Goal: Complete application form

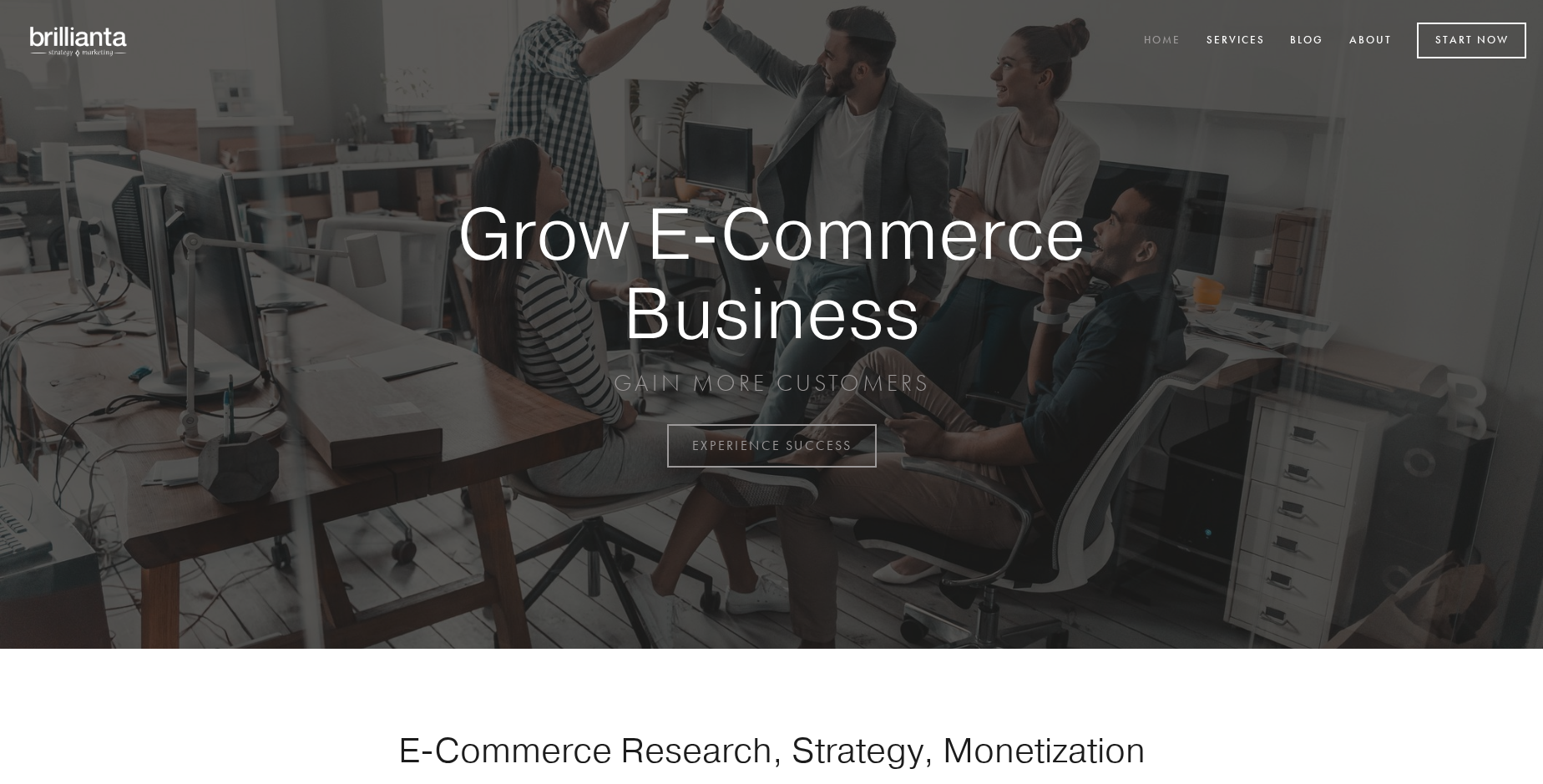
scroll to position [4374, 0]
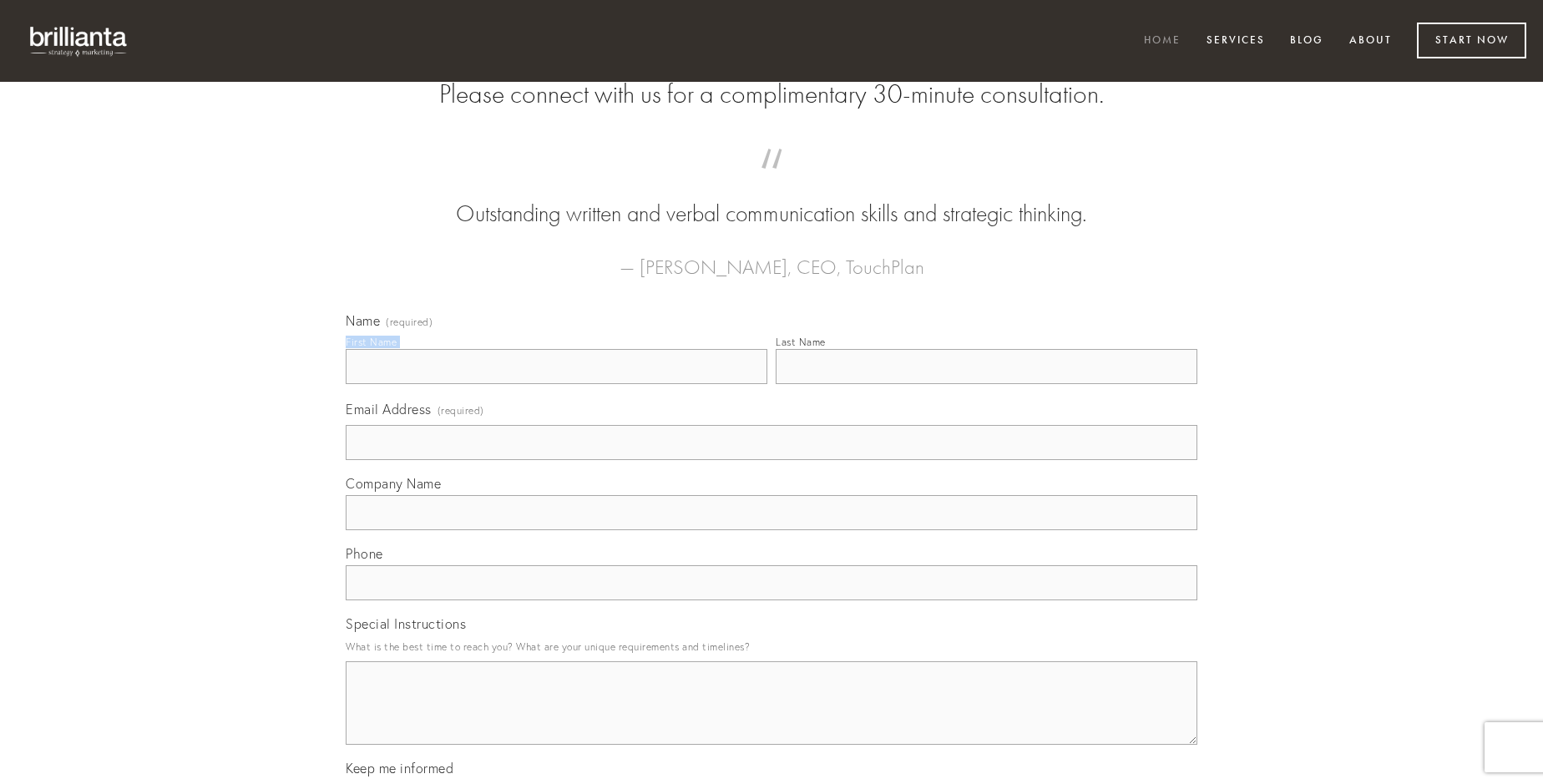
type input "[PERSON_NAME]"
click at [986, 384] on input "Last Name" at bounding box center [987, 367] width 422 height 35
type input "[PERSON_NAME]"
click at [772, 460] on input "Email Address (required)" at bounding box center [771, 443] width 852 height 35
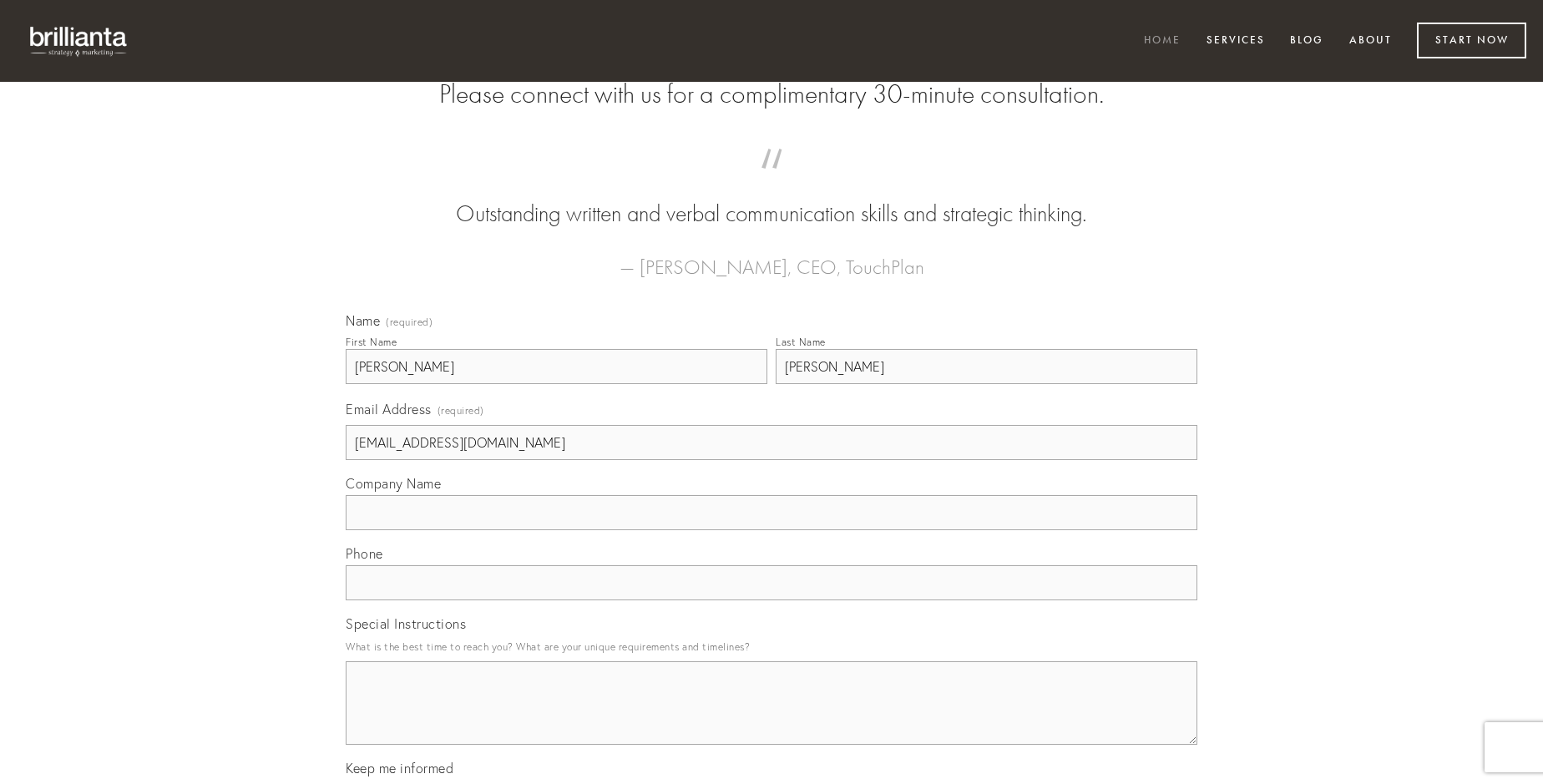
type input "[EMAIL_ADDRESS][DOMAIN_NAME]"
click at [772, 530] on input "Company Name" at bounding box center [771, 512] width 852 height 35
type input "sed"
click at [772, 600] on input "text" at bounding box center [771, 582] width 852 height 35
click at [772, 718] on textarea "Special Instructions" at bounding box center [771, 702] width 852 height 84
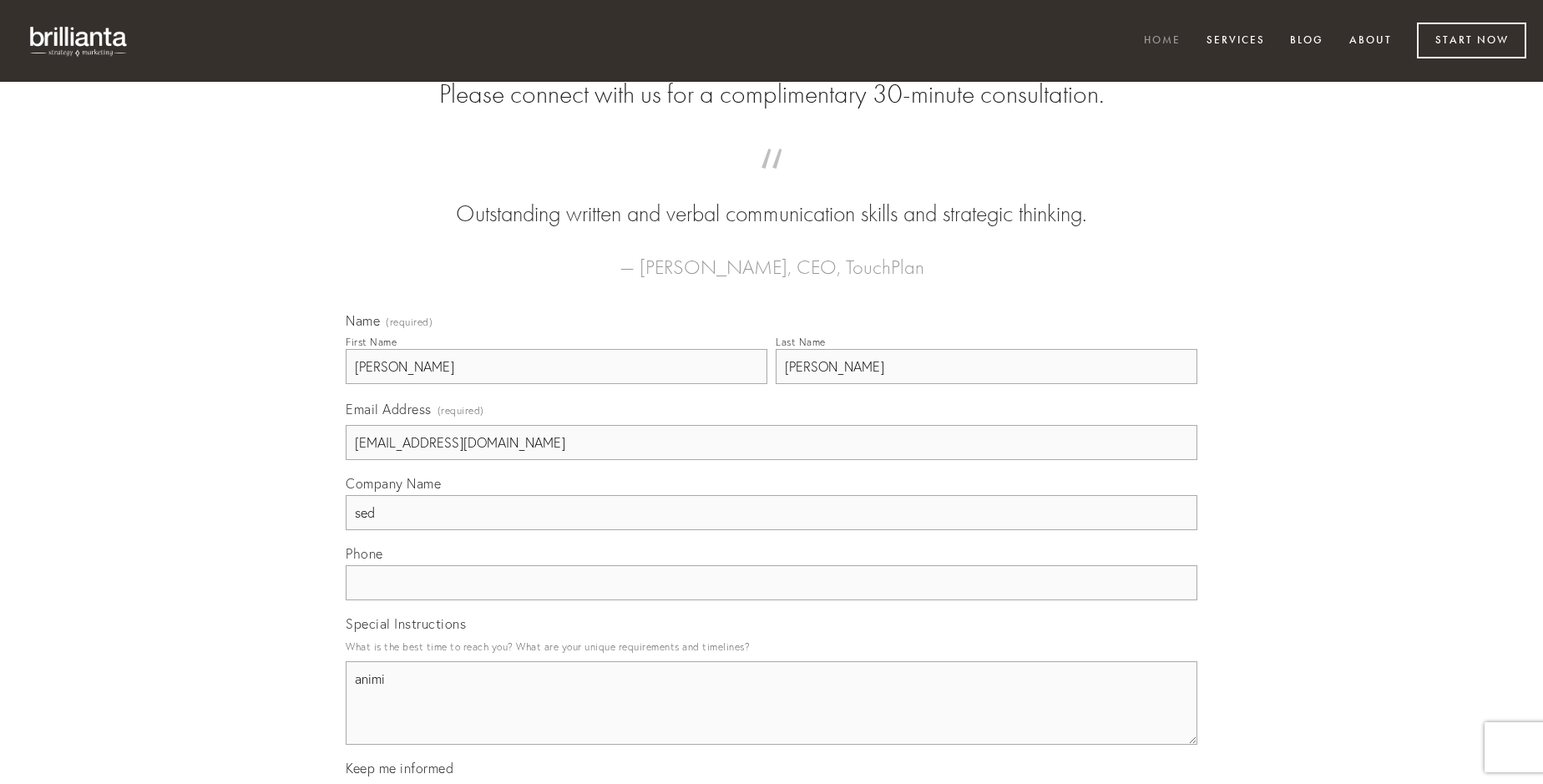
type textarea "animi"
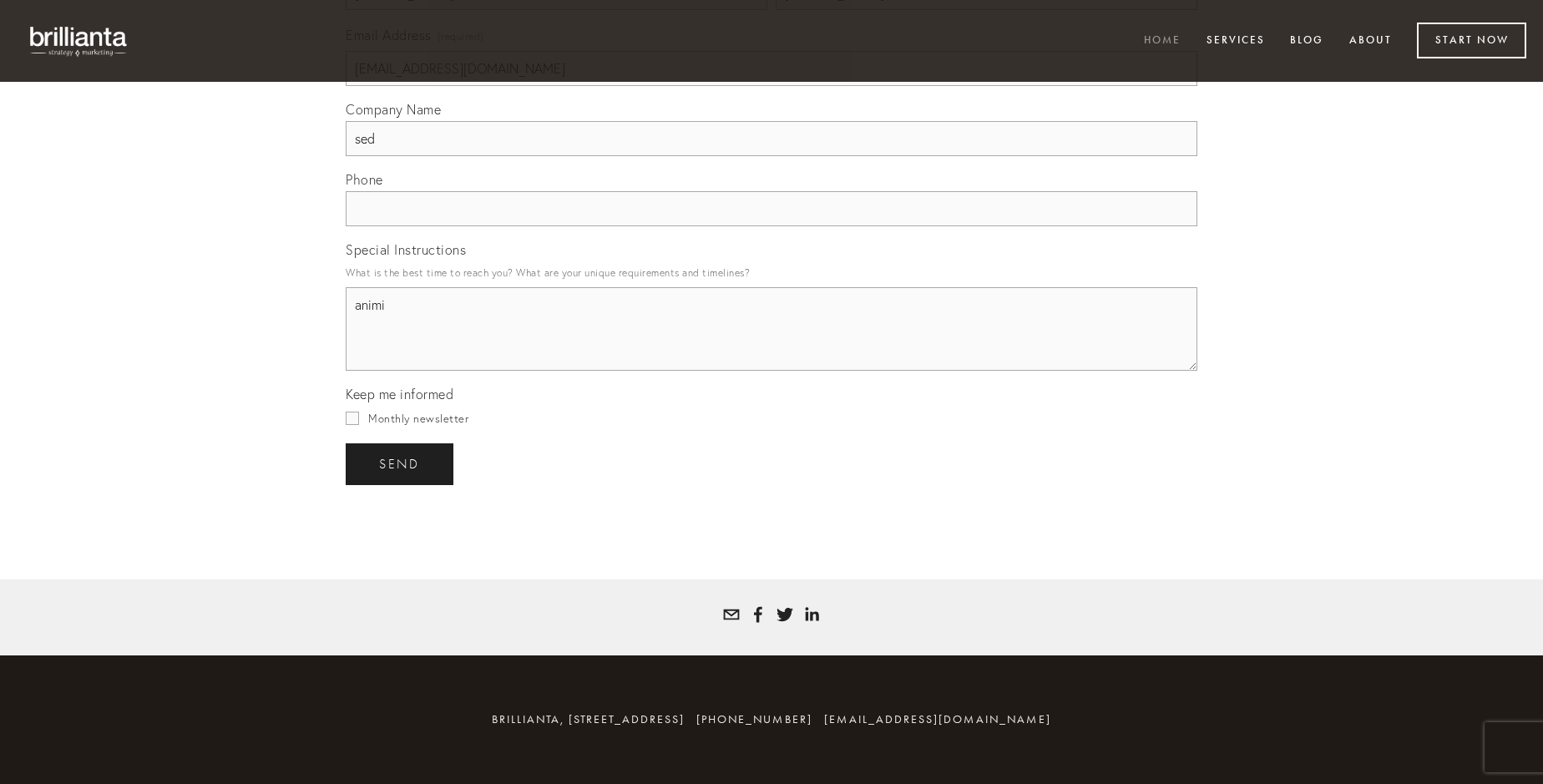
click at [400, 463] on span "send" at bounding box center [399, 465] width 41 height 15
